Goal: Navigation & Orientation: Go to known website

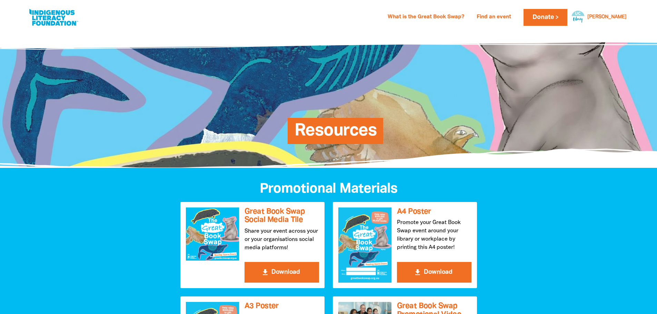
click at [56, 11] on link at bounding box center [54, 17] width 52 height 21
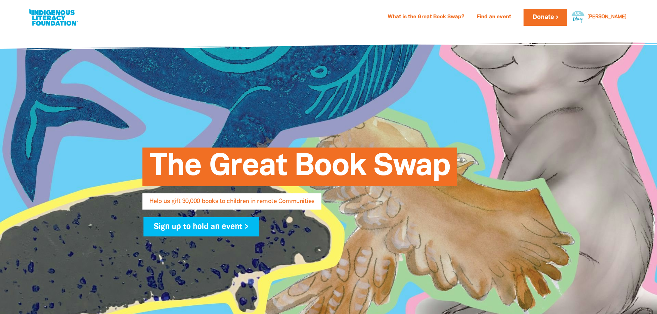
select select "AU"
click at [55, 12] on link at bounding box center [54, 17] width 52 height 21
click at [46, 8] on link at bounding box center [54, 17] width 52 height 21
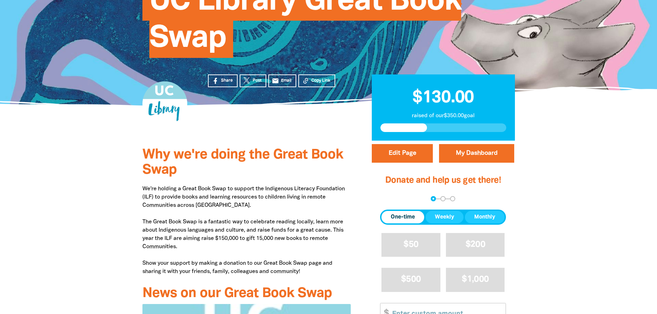
scroll to position [138, 0]
